Goal: Obtain resource: Obtain resource

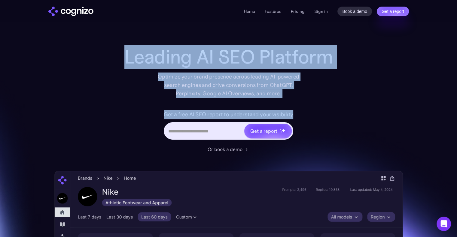
drag, startPoint x: 327, startPoint y: 108, endPoint x: 95, endPoint y: 51, distance: 237.9
click at [96, 51] on div "Leading AI SEO Platform Optimize your brand presence across leading AI-powered …" at bounding box center [228, 234] width 348 height 376
click at [101, 54] on div "Leading AI SEO Platform Optimize your brand presence across leading AI-powered …" at bounding box center [228, 234] width 348 height 376
drag, startPoint x: 110, startPoint y: 54, endPoint x: 329, endPoint y: 137, distance: 233.9
click at [329, 137] on div "Leading AI SEO Platform Optimize your brand presence across leading AI-powered …" at bounding box center [228, 99] width 240 height 107
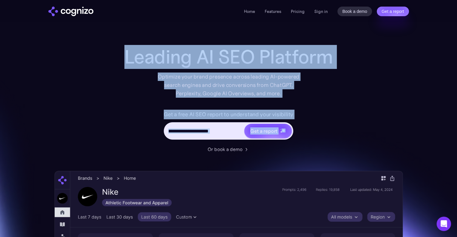
click at [329, 137] on div "Get a free AI SEO report to understand your visibility Get a report" at bounding box center [228, 128] width 240 height 36
drag, startPoint x: 339, startPoint y: 145, endPoint x: 84, endPoint y: 29, distance: 279.8
click at [119, 56] on div "Leading AI SEO Platform Optimize your brand presence across leading AI-powered …" at bounding box center [228, 72] width 240 height 52
drag, startPoint x: 117, startPoint y: 56, endPoint x: 332, endPoint y: 150, distance: 234.4
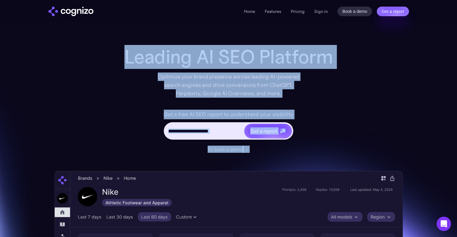
click at [332, 150] on div "Leading AI SEO Platform Optimize your brand presence across leading AI-powered …" at bounding box center [228, 99] width 240 height 107
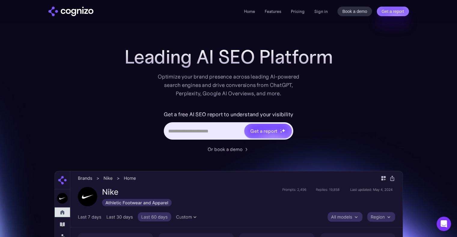
click at [327, 155] on div "Leading AI SEO Platform Optimize your brand presence across leading AI-powered …" at bounding box center [228, 234] width 348 height 376
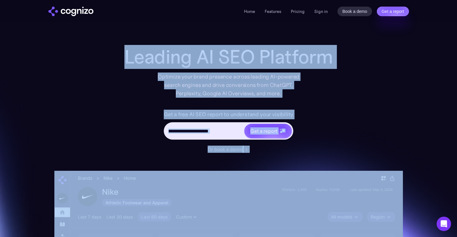
drag, startPoint x: 300, startPoint y: 155, endPoint x: 100, endPoint y: 61, distance: 221.9
click at [98, 60] on div "Leading AI SEO Platform Optimize your brand presence across leading AI-powered …" at bounding box center [228, 234] width 348 height 376
click at [103, 62] on div "Leading AI SEO Platform Optimize your brand presence across leading AI-powered …" at bounding box center [228, 234] width 348 height 376
drag, startPoint x: 99, startPoint y: 59, endPoint x: 315, endPoint y: 160, distance: 238.6
click at [315, 160] on div "Leading AI SEO Platform Optimize your brand presence across leading AI-powered …" at bounding box center [228, 234] width 348 height 376
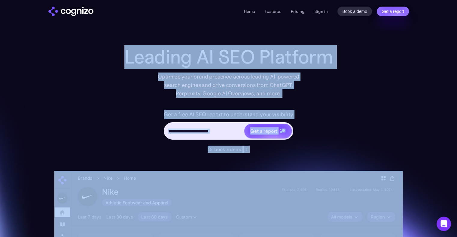
click at [315, 159] on div "Leading AI SEO Platform Optimize your brand presence across leading AI-powered …" at bounding box center [228, 234] width 348 height 376
drag, startPoint x: 294, startPoint y: 157, endPoint x: 103, endPoint y: 64, distance: 212.0
click at [103, 64] on div "Leading AI SEO Platform Optimize your brand presence across leading AI-powered …" at bounding box center [228, 234] width 348 height 376
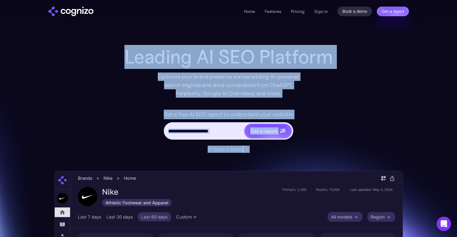
drag, startPoint x: 102, startPoint y: 57, endPoint x: 299, endPoint y: 151, distance: 218.7
click at [299, 151] on div "Leading AI SEO Platform Optimize your brand presence across leading AI-powered …" at bounding box center [228, 234] width 348 height 376
click at [299, 152] on div "Or book a demo" at bounding box center [228, 149] width 240 height 7
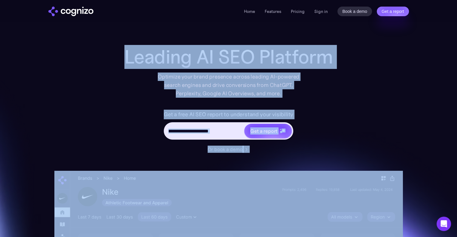
drag, startPoint x: 300, startPoint y: 157, endPoint x: 82, endPoint y: 43, distance: 246.9
click at [104, 62] on div "Leading AI SEO Platform Optimize your brand presence across leading AI-powered …" at bounding box center [228, 234] width 348 height 376
drag, startPoint x: 101, startPoint y: 54, endPoint x: 295, endPoint y: 158, distance: 220.2
click at [294, 158] on div "Leading AI SEO Platform Optimize your brand presence across leading AI-powered …" at bounding box center [228, 234] width 348 height 376
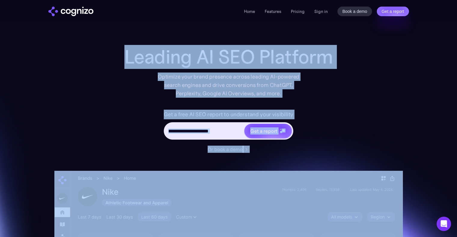
click at [295, 158] on div "Leading AI SEO Platform Optimize your brand presence across leading AI-powered …" at bounding box center [228, 234] width 348 height 376
drag, startPoint x: 294, startPoint y: 158, endPoint x: 101, endPoint y: 55, distance: 219.0
click at [101, 55] on div "Leading AI SEO Platform Optimize your brand presence across leading AI-powered …" at bounding box center [228, 234] width 348 height 376
click at [105, 62] on div "Leading AI SEO Platform Optimize your brand presence across leading AI-powered …" at bounding box center [228, 234] width 348 height 376
click at [104, 62] on div "Leading AI SEO Platform Optimize your brand presence across leading AI-powered …" at bounding box center [228, 234] width 348 height 376
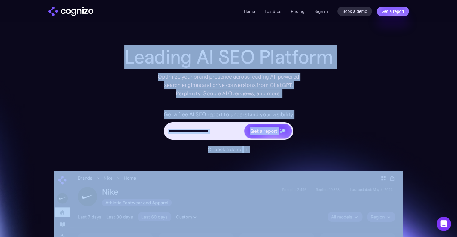
click at [104, 62] on div "Leading AI SEO Platform Optimize your brand presence across leading AI-powered …" at bounding box center [228, 234] width 348 height 376
click at [105, 60] on div "Leading AI SEO Platform Optimize your brand presence across leading AI-powered …" at bounding box center [228, 234] width 348 height 376
drag, startPoint x: 118, startPoint y: 56, endPoint x: 315, endPoint y: 156, distance: 221.2
click at [315, 156] on div "Leading AI SEO Platform Optimize your brand presence across leading AI-powered …" at bounding box center [228, 234] width 348 height 376
click at [315, 155] on div "Leading AI SEO Platform Optimize your brand presence across leading AI-powered …" at bounding box center [228, 234] width 348 height 376
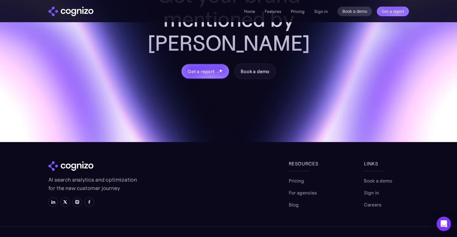
scroll to position [2389, 0]
